Goal: Information Seeking & Learning: Learn about a topic

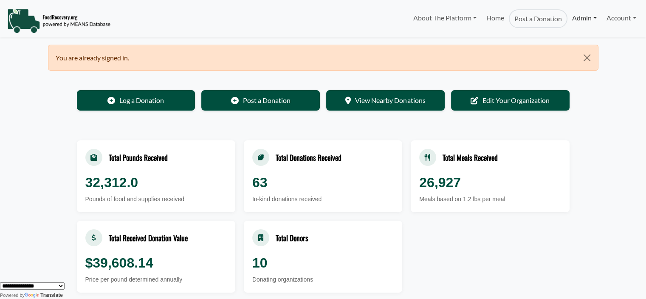
click at [586, 17] on link "Admin" at bounding box center [585, 17] width 34 height 17
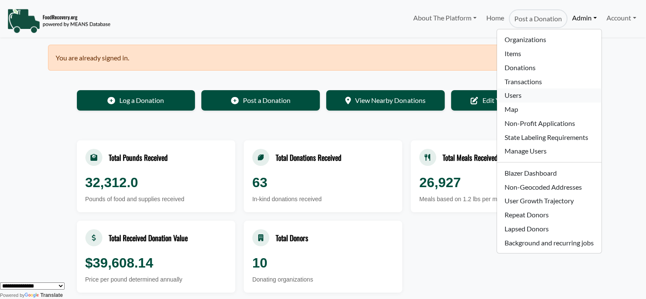
click at [518, 99] on link "Users" at bounding box center [549, 95] width 104 height 14
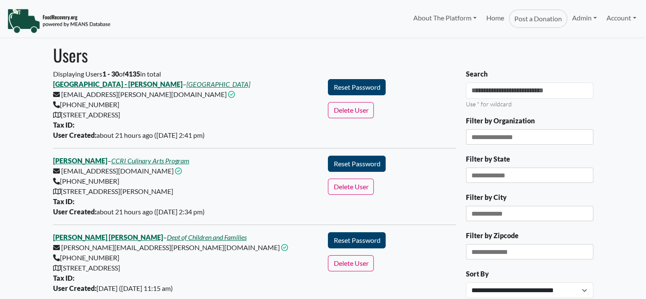
select select "Language Translate Widget"
type input "*"
type input "*********"
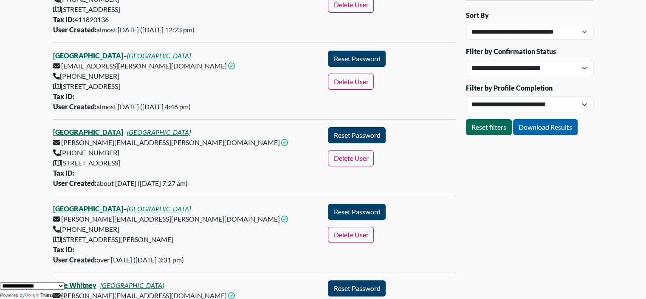
scroll to position [311, 0]
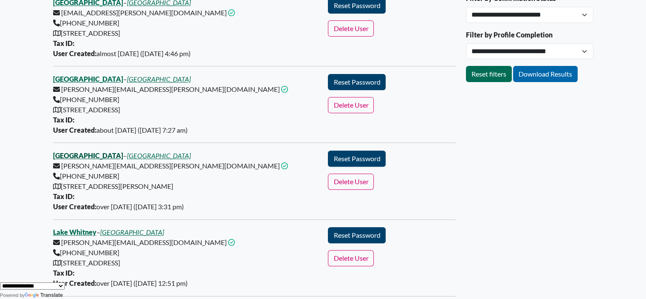
click at [84, 154] on link "[GEOGRAPHIC_DATA]" at bounding box center [88, 155] width 70 height 8
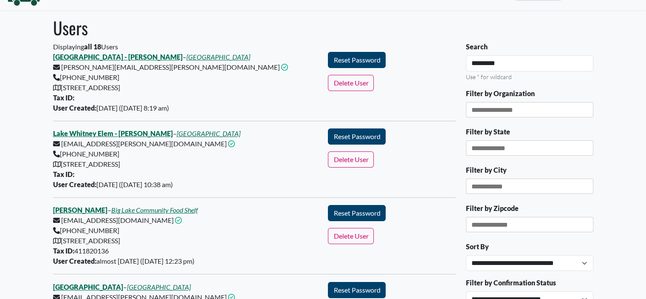
scroll to position [0, 0]
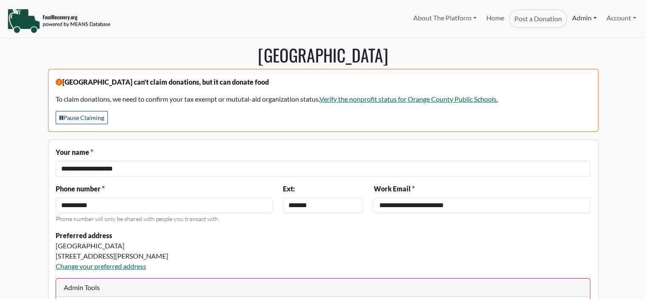
select select "Language Translate Widget"
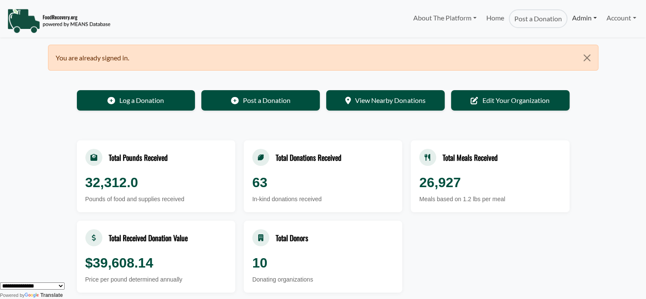
click at [588, 19] on link "Admin" at bounding box center [585, 17] width 34 height 17
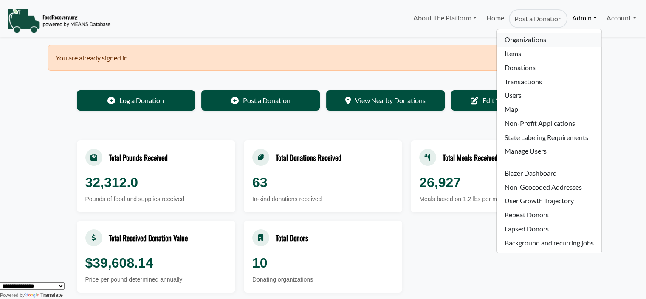
click at [543, 39] on link "Organizations" at bounding box center [549, 40] width 104 height 14
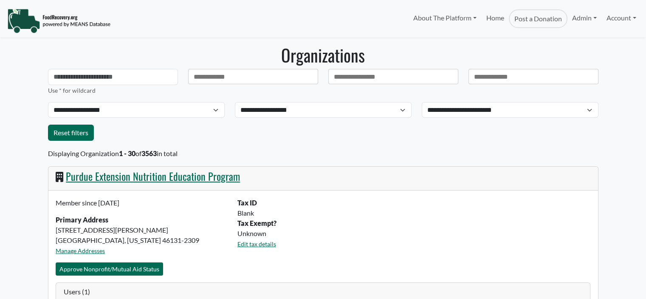
select select "Language Translate Widget"
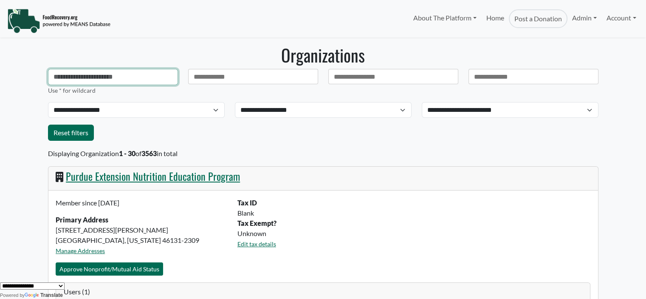
drag, startPoint x: 71, startPoint y: 74, endPoint x: 61, endPoint y: 73, distance: 9.8
click at [71, 74] on input "text" at bounding box center [113, 77] width 130 height 16
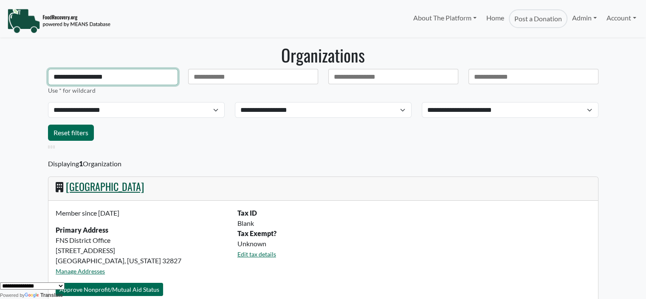
type input "**********"
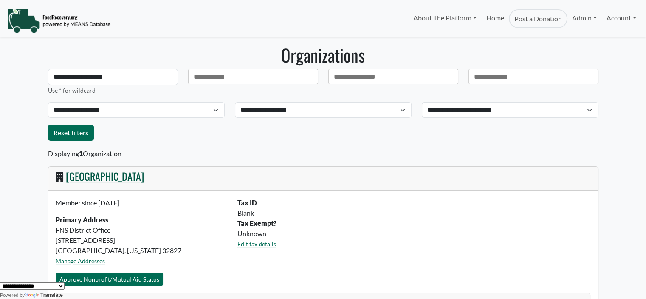
click at [133, 184] on div "[GEOGRAPHIC_DATA]" at bounding box center [323, 179] width 550 height 24
click at [139, 178] on link "[GEOGRAPHIC_DATA]" at bounding box center [105, 175] width 78 height 15
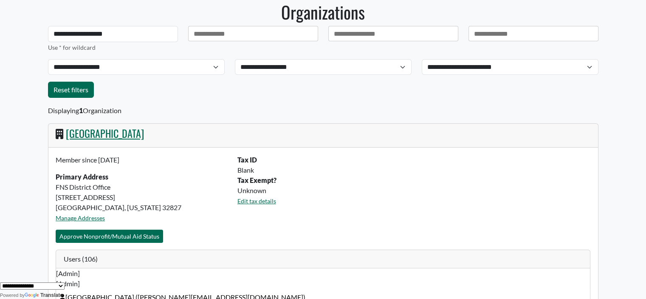
scroll to position [70, 0]
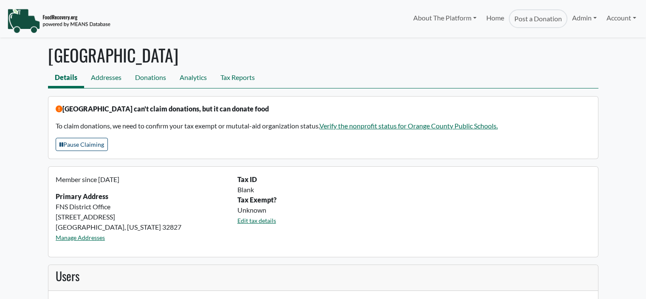
scroll to position [42, 0]
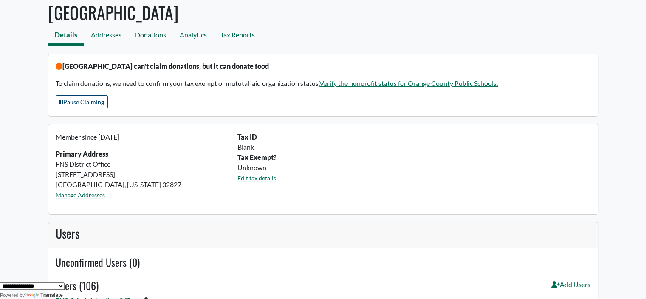
click at [141, 39] on link "Donations" at bounding box center [150, 35] width 45 height 19
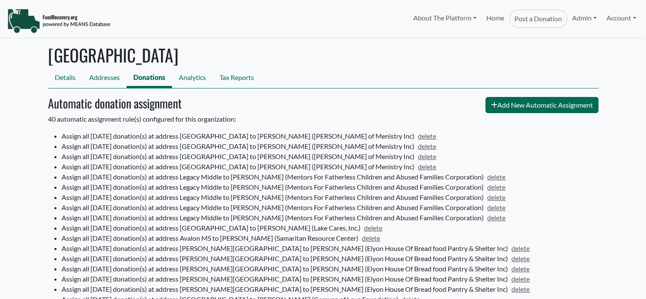
select select "Language Translate Widget"
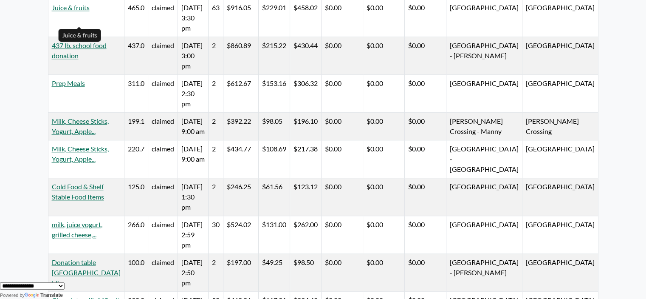
scroll to position [826, 0]
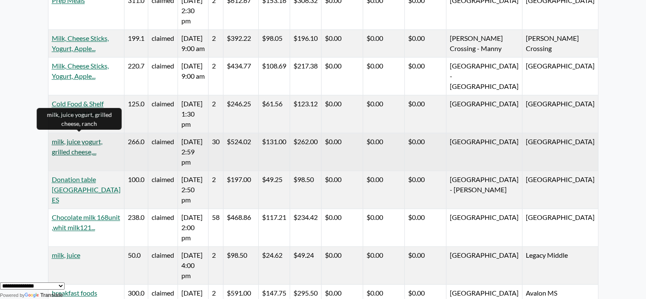
click at [68, 150] on link "milk, juice yogurt, grilled cheese,..." at bounding box center [77, 146] width 51 height 18
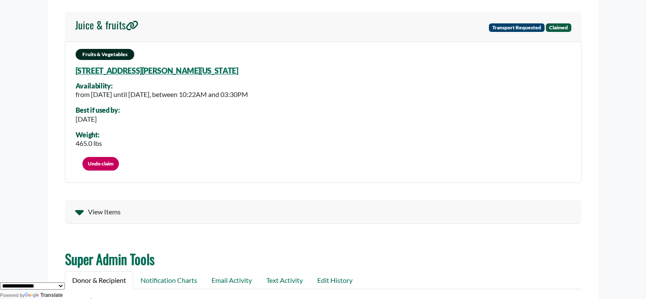
scroll to position [48, 0]
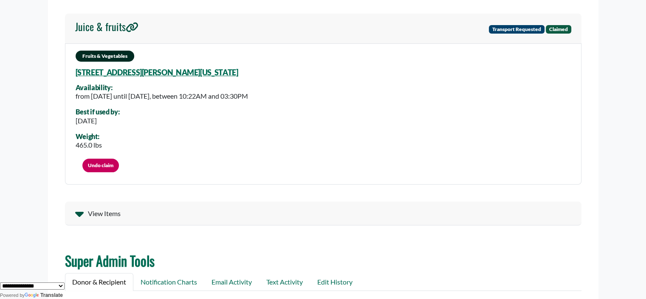
click at [96, 208] on span "View Items" at bounding box center [104, 213] width 33 height 10
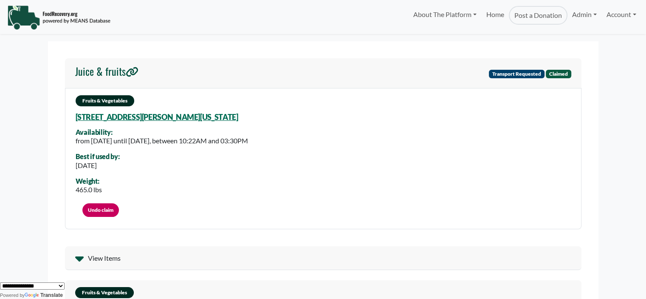
scroll to position [3, 0]
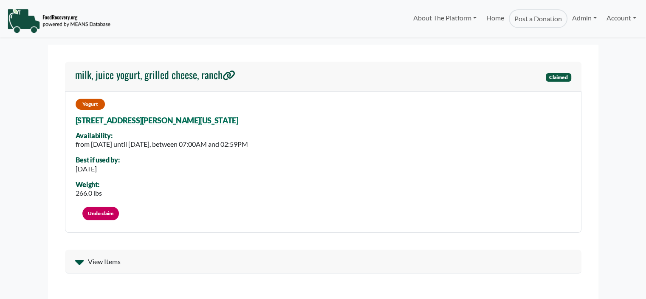
select select "Language Translate Widget"
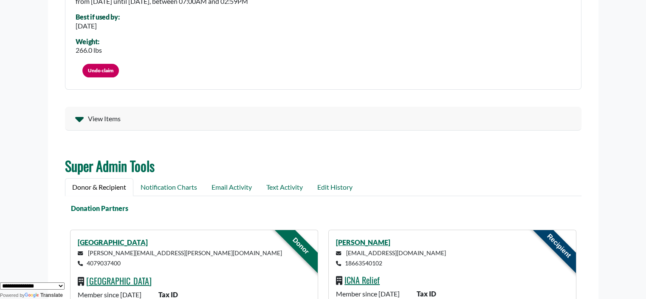
scroll to position [144, 0]
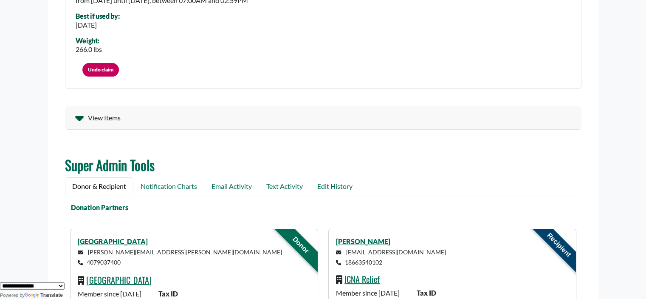
click at [92, 113] on span "View Items" at bounding box center [104, 118] width 33 height 10
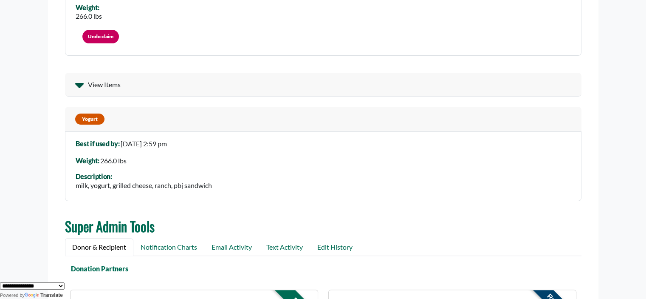
scroll to position [173, 0]
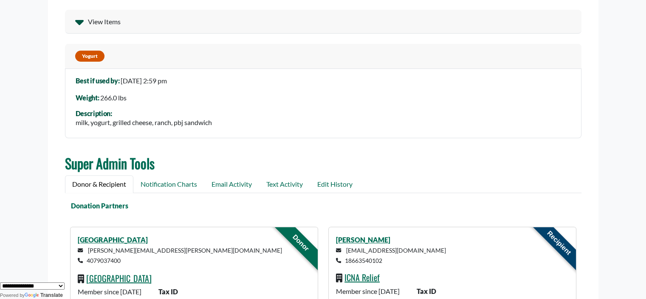
scroll to position [264, 0]
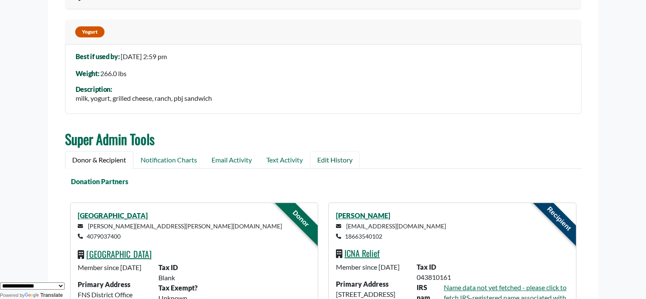
click at [348, 159] on link "Edit History" at bounding box center [335, 160] width 50 height 18
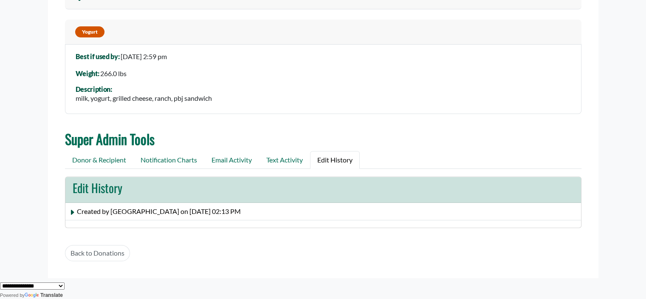
click at [204, 211] on span "Created by [GEOGRAPHIC_DATA] on [DATE] 02:13 PM" at bounding box center [159, 211] width 164 height 8
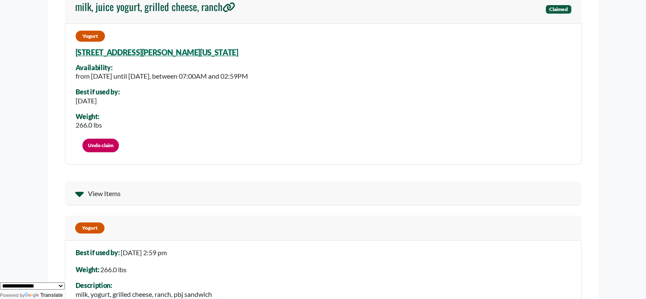
scroll to position [64, 0]
